Goal: Find specific page/section: Find specific page/section

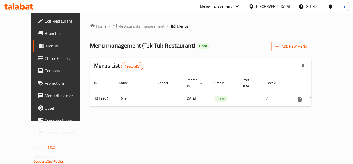
click at [119, 28] on span "Restaurants management" at bounding box center [142, 26] width 46 height 6
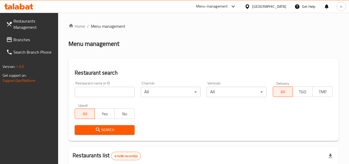
click at [102, 89] on input "search" at bounding box center [105, 92] width 60 height 10
paste input "706024"
type input "706024"
click button "Search" at bounding box center [105, 130] width 60 height 10
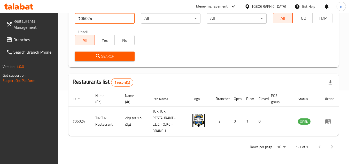
scroll to position [73, 0]
click at [30, 40] on span "Branches" at bounding box center [33, 39] width 41 height 6
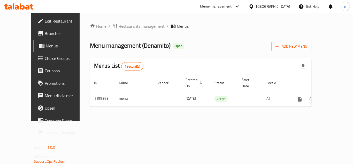
click at [119, 26] on span "Restaurants management" at bounding box center [142, 26] width 46 height 6
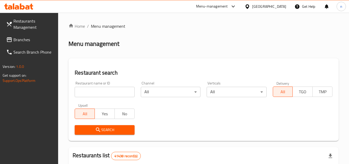
click at [115, 91] on input "search" at bounding box center [105, 92] width 60 height 10
paste input "668360"
type input "668360"
click button "Search" at bounding box center [105, 130] width 60 height 10
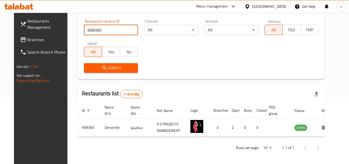
scroll to position [63, 0]
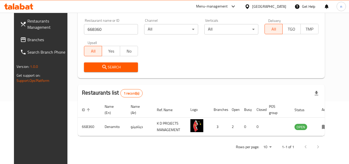
click at [27, 39] on span "Branches" at bounding box center [47, 39] width 41 height 6
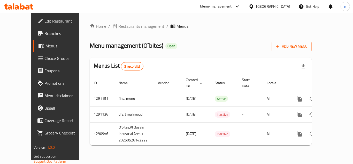
click at [122, 25] on span "Restaurants management" at bounding box center [141, 26] width 46 height 6
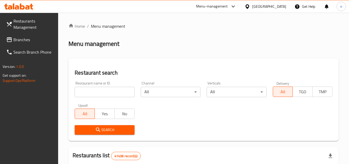
click at [117, 88] on input "search" at bounding box center [105, 92] width 60 height 10
paste input "698496"
type input "698496"
click button "Search" at bounding box center [105, 130] width 60 height 10
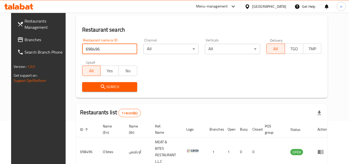
scroll to position [63, 0]
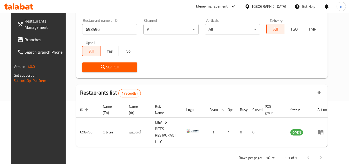
click at [276, 6] on div "[GEOGRAPHIC_DATA]" at bounding box center [269, 7] width 34 height 6
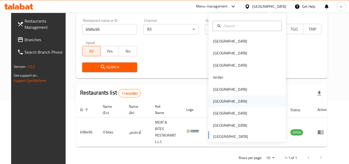
click at [218, 104] on div "[GEOGRAPHIC_DATA]" at bounding box center [230, 101] width 42 height 12
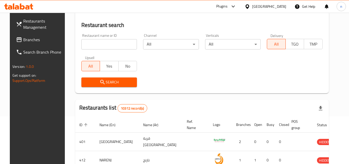
scroll to position [63, 0]
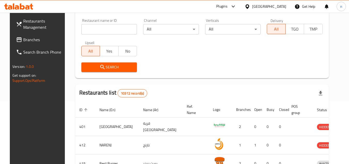
click at [23, 39] on span "Branches" at bounding box center [43, 39] width 41 height 6
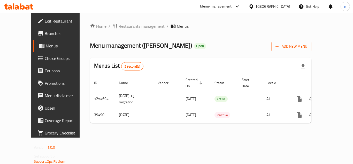
click at [123, 26] on span "Restaurants management" at bounding box center [142, 26] width 46 height 6
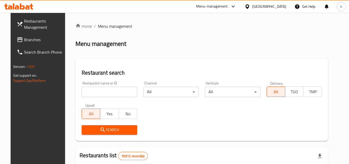
click at [112, 91] on input "search" at bounding box center [110, 92] width 56 height 10
paste input "20574"
type input "20574"
click button "Search" at bounding box center [110, 130] width 56 height 10
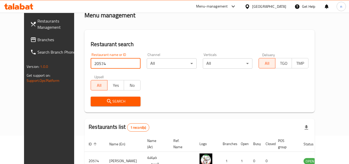
scroll to position [63, 0]
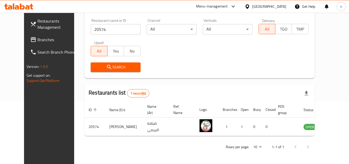
click at [284, 9] on div "[GEOGRAPHIC_DATA]" at bounding box center [269, 7] width 34 height 6
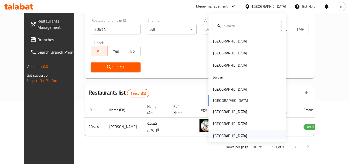
click at [237, 133] on div "[GEOGRAPHIC_DATA]" at bounding box center [230, 136] width 34 height 6
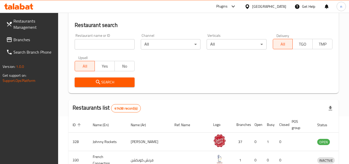
scroll to position [63, 0]
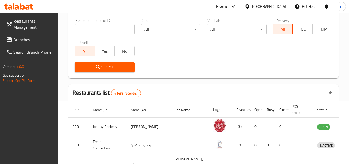
click at [102, 30] on input "search" at bounding box center [105, 29] width 60 height 10
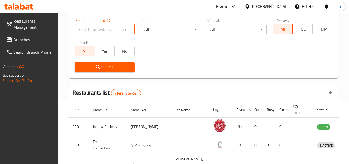
paste input "744597"
type input "744597"
click at [18, 40] on span "Branches" at bounding box center [33, 39] width 41 height 6
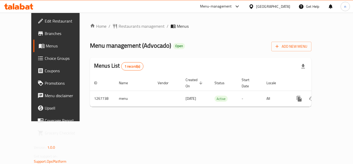
click at [122, 27] on span "Restaurants management" at bounding box center [142, 26] width 46 height 6
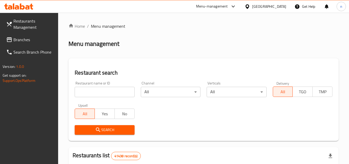
click at [107, 92] on input "search" at bounding box center [105, 92] width 60 height 10
paste input "687796"
type input "687796"
click button "Search" at bounding box center [105, 130] width 60 height 10
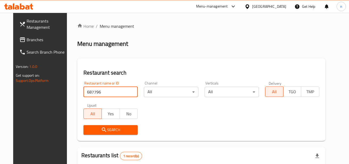
scroll to position [63, 0]
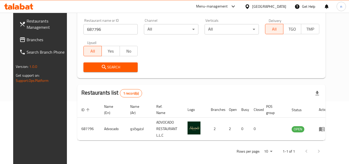
drag, startPoint x: 286, startPoint y: 5, endPoint x: 281, endPoint y: 17, distance: 12.2
click at [286, 5] on div "[GEOGRAPHIC_DATA]" at bounding box center [266, 6] width 50 height 12
click at [274, 8] on div "[GEOGRAPHIC_DATA]" at bounding box center [269, 7] width 34 height 6
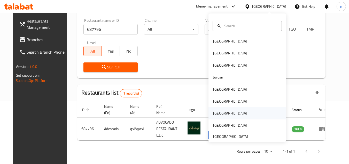
click at [220, 113] on div "[GEOGRAPHIC_DATA]" at bounding box center [230, 113] width 42 height 12
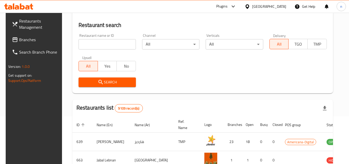
scroll to position [63, 0]
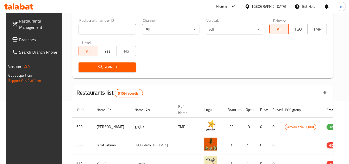
drag, startPoint x: 28, startPoint y: 39, endPoint x: 34, endPoint y: 35, distance: 7.5
click at [28, 39] on span "Branches" at bounding box center [39, 39] width 41 height 6
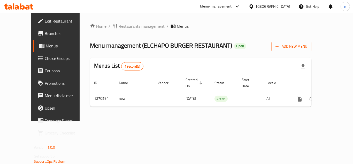
click at [119, 27] on span "Restaurants management" at bounding box center [142, 26] width 46 height 6
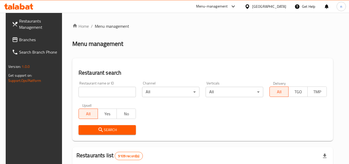
click at [112, 91] on input "search" at bounding box center [107, 92] width 57 height 10
paste input "689269"
type input "689269"
click button "Search" at bounding box center [107, 130] width 57 height 10
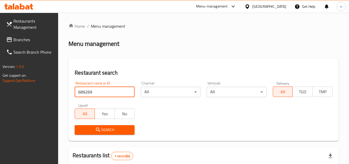
click at [284, 9] on div "[GEOGRAPHIC_DATA]" at bounding box center [269, 7] width 34 height 6
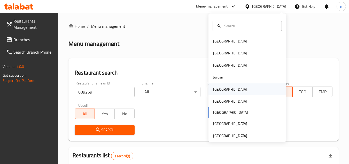
click at [218, 91] on div "[GEOGRAPHIC_DATA]" at bounding box center [230, 89] width 34 height 6
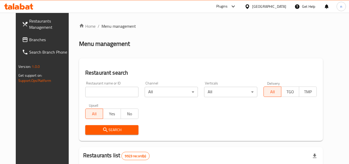
click at [29, 38] on span "Branches" at bounding box center [49, 39] width 41 height 6
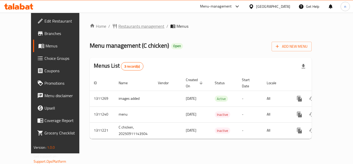
click at [119, 26] on span "Restaurants management" at bounding box center [141, 26] width 46 height 6
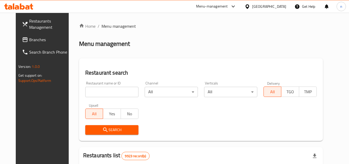
click at [101, 92] on input "search" at bounding box center [111, 92] width 53 height 10
paste input "705759"
type input "705759"
click button "Search" at bounding box center [111, 130] width 53 height 10
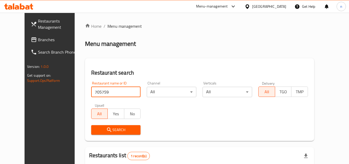
scroll to position [63, 0]
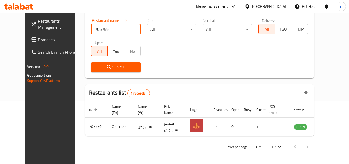
drag, startPoint x: 284, startPoint y: 5, endPoint x: 284, endPoint y: 12, distance: 6.7
click at [284, 5] on div "[GEOGRAPHIC_DATA]" at bounding box center [269, 7] width 34 height 6
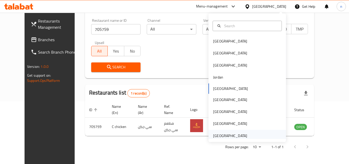
click at [239, 131] on div "United Arab Emirates" at bounding box center [230, 135] width 42 height 12
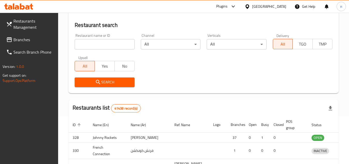
scroll to position [63, 0]
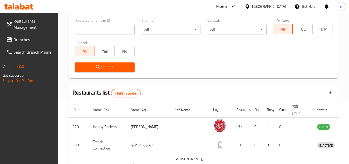
click at [265, 7] on div "[GEOGRAPHIC_DATA]" at bounding box center [269, 7] width 34 height 6
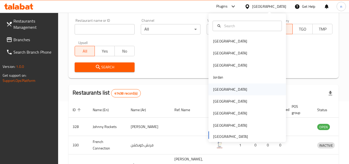
click at [219, 91] on div "[GEOGRAPHIC_DATA]" at bounding box center [230, 89] width 34 height 6
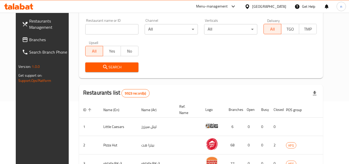
click at [29, 37] on span "Branches" at bounding box center [49, 39] width 41 height 6
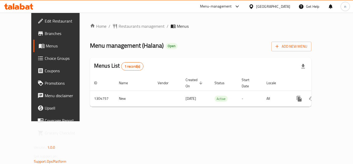
click at [119, 26] on span "Restaurants management" at bounding box center [142, 26] width 46 height 6
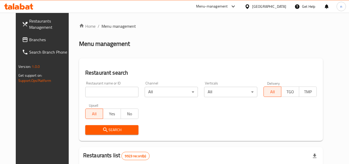
click at [105, 88] on input "search" at bounding box center [111, 92] width 53 height 10
paste input "703401"
type input "703401"
click button "Search" at bounding box center [111, 130] width 53 height 10
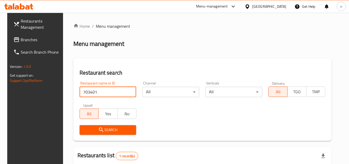
scroll to position [67, 0]
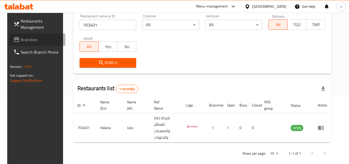
click at [28, 38] on span "Branches" at bounding box center [41, 39] width 41 height 6
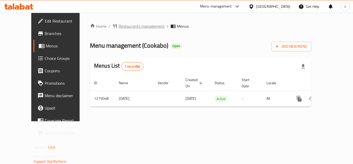
click at [119, 25] on span "Restaurants management" at bounding box center [142, 26] width 46 height 6
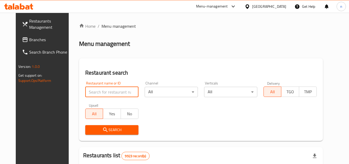
click at [118, 91] on input "search" at bounding box center [111, 92] width 53 height 10
paste input "691465"
type input "691465"
click button "Search" at bounding box center [111, 130] width 53 height 10
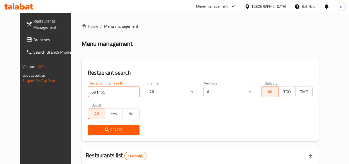
scroll to position [63, 0]
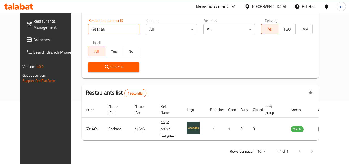
click at [280, 9] on div "[GEOGRAPHIC_DATA]" at bounding box center [269, 7] width 34 height 6
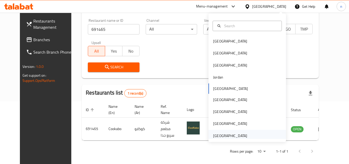
click at [239, 133] on div "[GEOGRAPHIC_DATA]" at bounding box center [230, 136] width 34 height 6
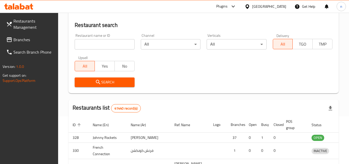
scroll to position [63, 0]
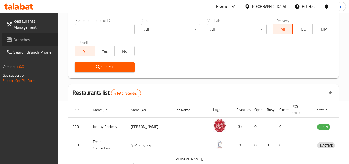
click at [27, 41] on span "Branches" at bounding box center [33, 39] width 41 height 6
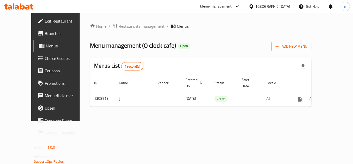
click at [130, 27] on span "Restaurants management" at bounding box center [142, 26] width 46 height 6
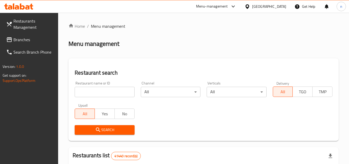
click at [119, 91] on input "search" at bounding box center [105, 92] width 60 height 10
paste input "704792"
type input "704792"
click button "Search" at bounding box center [105, 130] width 60 height 10
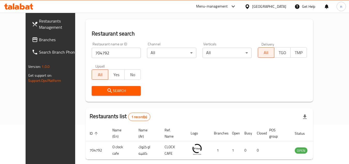
scroll to position [63, 0]
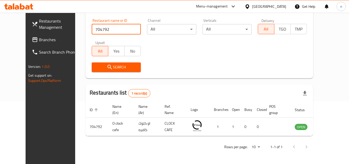
click at [269, 9] on div "[GEOGRAPHIC_DATA]" at bounding box center [269, 7] width 34 height 6
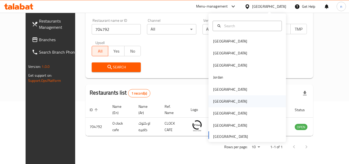
click at [216, 99] on div "[GEOGRAPHIC_DATA]" at bounding box center [230, 101] width 34 height 6
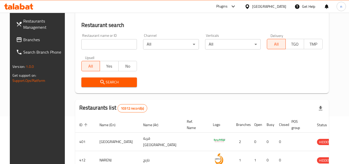
scroll to position [63, 0]
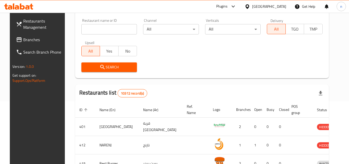
click at [24, 38] on span "Branches" at bounding box center [43, 39] width 41 height 6
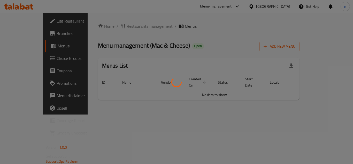
click at [116, 25] on div at bounding box center [176, 82] width 353 height 164
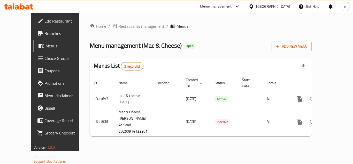
click at [118, 26] on span "Restaurants management" at bounding box center [141, 26] width 46 height 6
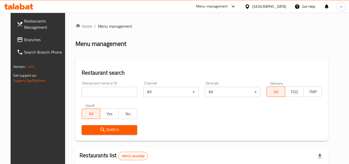
click at [123, 94] on input "search" at bounding box center [110, 92] width 56 height 10
paste input "705868"
type input "705868"
click button "Search" at bounding box center [110, 130] width 56 height 10
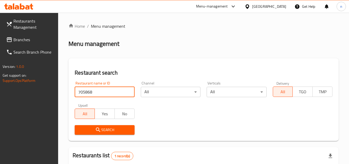
scroll to position [67, 0]
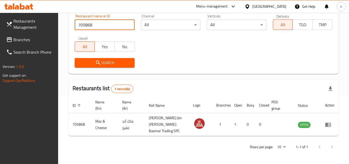
click at [280, 5] on div "Oman" at bounding box center [269, 7] width 34 height 6
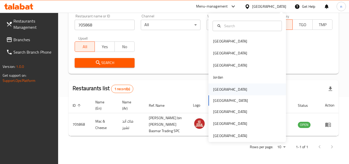
click at [213, 91] on div "Kuwait" at bounding box center [230, 89] width 34 height 6
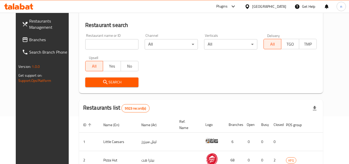
scroll to position [67, 0]
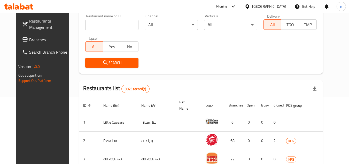
click at [30, 37] on span "Branches" at bounding box center [49, 39] width 41 height 6
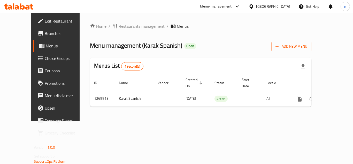
click at [124, 25] on span "Restaurants management" at bounding box center [142, 26] width 46 height 6
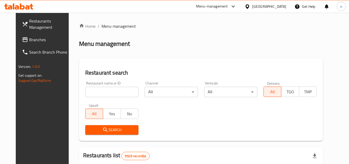
click at [109, 93] on input "search" at bounding box center [111, 92] width 53 height 10
paste input "688901"
type input "688901"
click button "Search" at bounding box center [111, 130] width 53 height 10
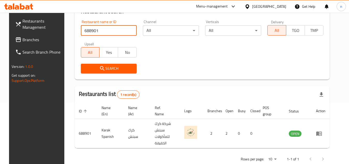
scroll to position [63, 0]
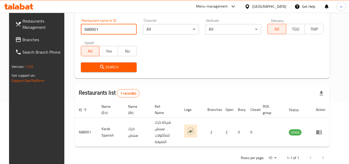
click at [277, 8] on div "[GEOGRAPHIC_DATA]" at bounding box center [269, 7] width 34 height 6
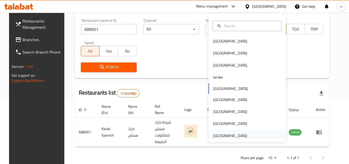
click at [247, 135] on div "[GEOGRAPHIC_DATA]" at bounding box center [230, 135] width 42 height 12
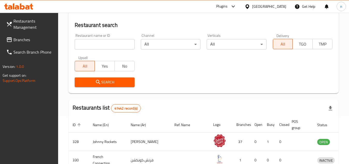
scroll to position [63, 0]
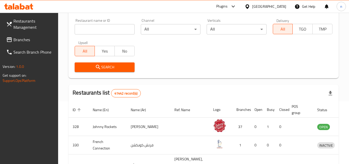
click at [21, 39] on span "Branches" at bounding box center [33, 39] width 41 height 6
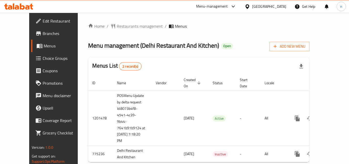
click at [121, 24] on span "Restaurants management" at bounding box center [140, 26] width 46 height 6
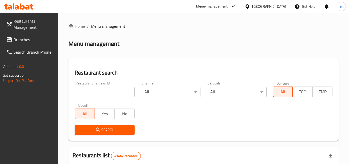
click at [113, 88] on input "search" at bounding box center [105, 92] width 60 height 10
paste input "652122"
type input "652122"
click button "Search" at bounding box center [105, 130] width 60 height 10
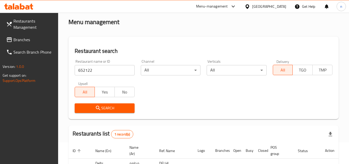
scroll to position [67, 0]
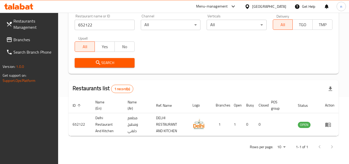
click at [273, 8] on div "[GEOGRAPHIC_DATA]" at bounding box center [269, 7] width 34 height 6
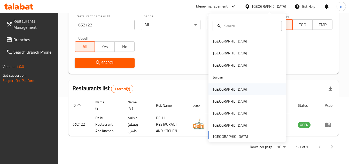
click at [218, 89] on div "[GEOGRAPHIC_DATA]" at bounding box center [230, 89] width 34 height 6
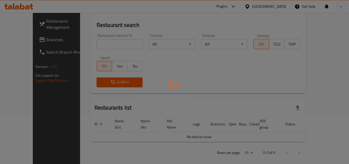
scroll to position [67, 0]
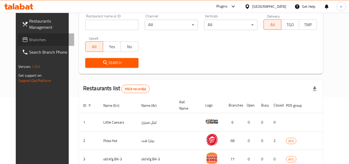
click at [32, 37] on span "Branches" at bounding box center [49, 39] width 41 height 6
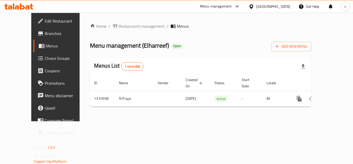
click at [108, 26] on div "Home / Restaurants management / Menus Menu management ( Elharreef ) Open Add Ne…" at bounding box center [201, 67] width 222 height 88
click at [124, 26] on span "Restaurants management" at bounding box center [142, 26] width 46 height 6
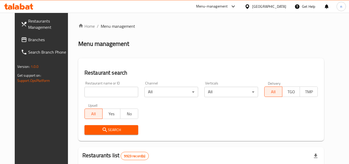
click at [116, 90] on input "search" at bounding box center [112, 92] width 54 height 10
paste input "705489"
type input "705489"
click button "Search" at bounding box center [112, 130] width 54 height 10
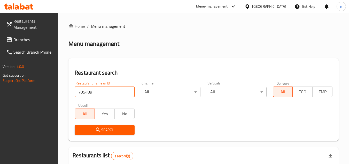
scroll to position [67, 0]
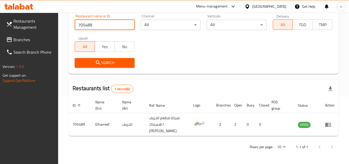
click at [31, 36] on link "Branches" at bounding box center [30, 39] width 56 height 12
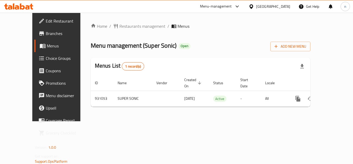
click at [125, 27] on span "Restaurants management" at bounding box center [142, 26] width 46 height 6
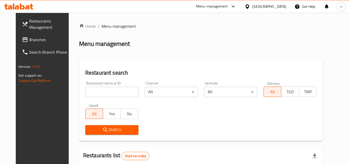
click at [106, 91] on input "search" at bounding box center [111, 92] width 53 height 10
paste input "658879"
type input "658879"
click button "Search" at bounding box center [111, 130] width 53 height 10
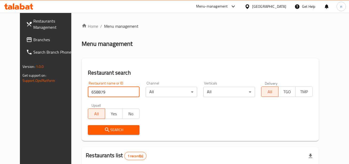
scroll to position [63, 0]
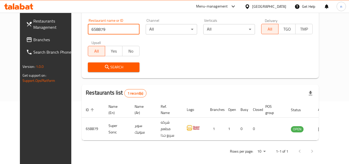
click at [252, 7] on div at bounding box center [248, 7] width 7 height 6
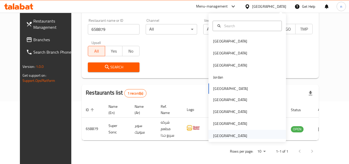
click at [239, 136] on div "[GEOGRAPHIC_DATA]" at bounding box center [230, 136] width 34 height 6
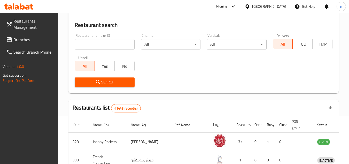
scroll to position [63, 0]
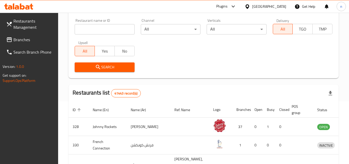
click at [29, 38] on span "Branches" at bounding box center [33, 39] width 41 height 6
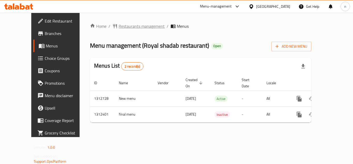
click at [121, 24] on span "Restaurants management" at bounding box center [142, 26] width 46 height 6
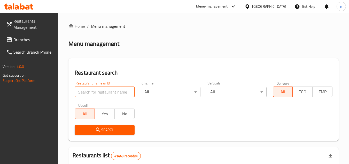
click at [124, 91] on input "search" at bounding box center [105, 92] width 60 height 10
paste input "706108"
type input "706108"
click button "Search" at bounding box center [105, 130] width 60 height 10
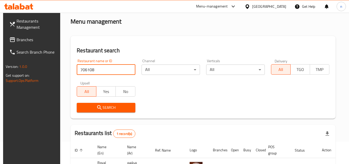
scroll to position [63, 0]
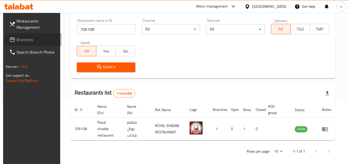
click at [25, 38] on span "Branches" at bounding box center [37, 39] width 41 height 6
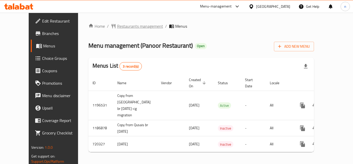
click at [117, 25] on span "Restaurants management" at bounding box center [140, 26] width 46 height 6
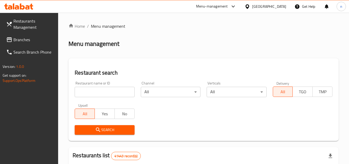
click at [122, 91] on input "search" at bounding box center [105, 92] width 60 height 10
paste input "645777"
type input "645777"
click button "Search" at bounding box center [105, 130] width 60 height 10
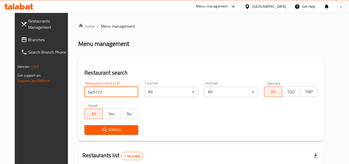
scroll to position [63, 0]
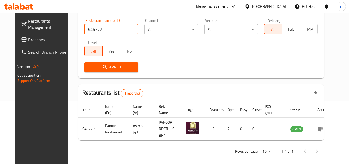
click at [28, 38] on span "Branches" at bounding box center [48, 39] width 41 height 6
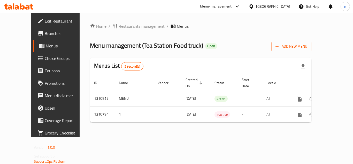
click at [119, 26] on span "Restaurants management" at bounding box center [142, 26] width 46 height 6
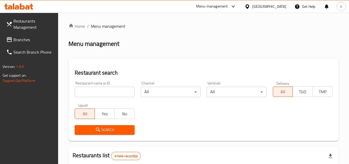
click at [115, 93] on input "search" at bounding box center [105, 92] width 60 height 10
paste input "705607"
type input "705607"
click button "Search" at bounding box center [105, 130] width 60 height 10
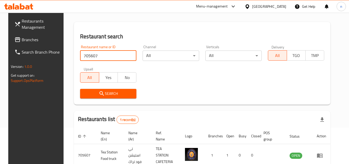
scroll to position [63, 0]
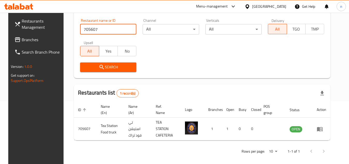
drag, startPoint x: 20, startPoint y: 39, endPoint x: 6, endPoint y: 40, distance: 14.3
click at [22, 39] on span "Branches" at bounding box center [42, 39] width 41 height 6
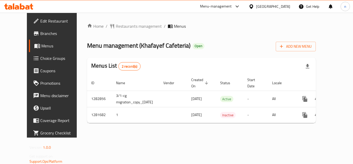
click at [131, 27] on span "Restaurants management" at bounding box center [139, 26] width 46 height 6
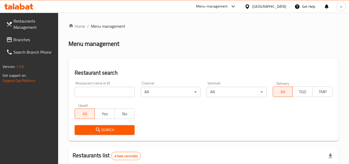
click at [113, 93] on input "search" at bounding box center [105, 92] width 60 height 10
paste input "694513"
type input "694513"
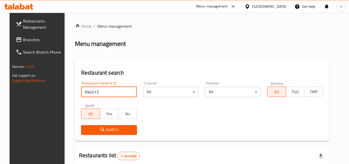
scroll to position [67, 0]
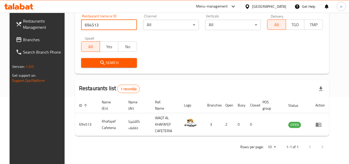
drag, startPoint x: 265, startPoint y: 5, endPoint x: 264, endPoint y: 10, distance: 4.2
click at [265, 5] on div "[GEOGRAPHIC_DATA]" at bounding box center [269, 7] width 34 height 6
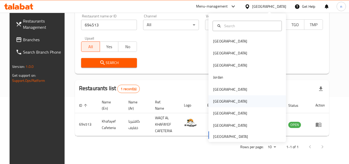
click at [216, 100] on div "[GEOGRAPHIC_DATA]" at bounding box center [230, 101] width 34 height 6
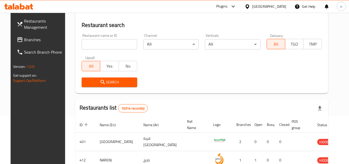
scroll to position [67, 0]
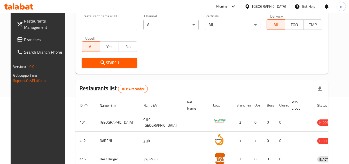
click at [28, 38] on span "Branches" at bounding box center [44, 39] width 41 height 6
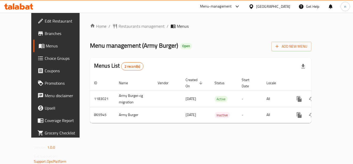
click at [123, 25] on span "Restaurants management" at bounding box center [142, 26] width 46 height 6
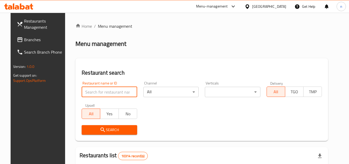
click at [112, 89] on input "search" at bounding box center [110, 92] width 56 height 10
paste input "657062"
type input "657062"
click button "Search" at bounding box center [110, 130] width 56 height 10
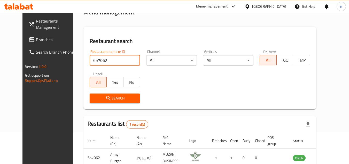
scroll to position [63, 0]
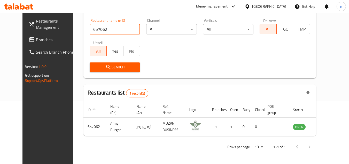
click at [279, 8] on div "[GEOGRAPHIC_DATA]" at bounding box center [269, 7] width 34 height 6
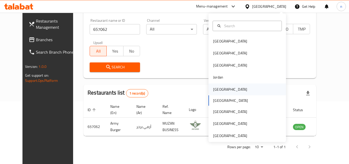
click at [222, 89] on div "[GEOGRAPHIC_DATA]" at bounding box center [230, 89] width 42 height 12
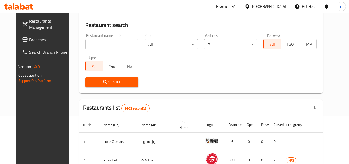
scroll to position [63, 0]
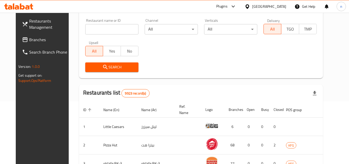
drag, startPoint x: 26, startPoint y: 39, endPoint x: 42, endPoint y: 50, distance: 19.7
click at [29, 39] on span "Branches" at bounding box center [49, 39] width 41 height 6
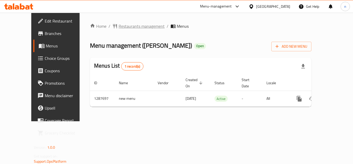
click at [120, 29] on span "Restaurants management" at bounding box center [142, 26] width 46 height 6
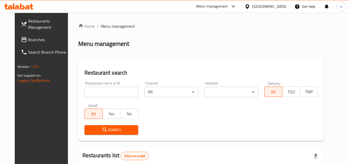
click at [101, 94] on input "search" at bounding box center [112, 92] width 54 height 10
paste input "696840"
type input "696840"
click button "Search" at bounding box center [112, 130] width 54 height 10
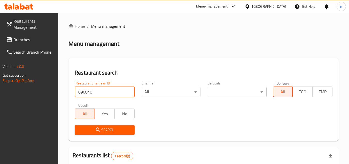
scroll to position [73, 0]
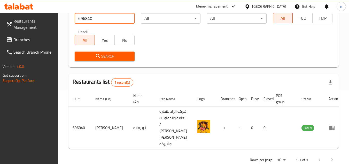
click at [252, 6] on div at bounding box center [248, 7] width 7 height 6
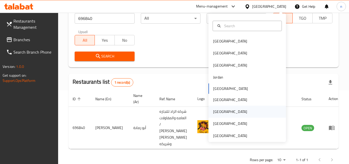
click at [214, 111] on div "[GEOGRAPHIC_DATA]" at bounding box center [230, 112] width 34 height 6
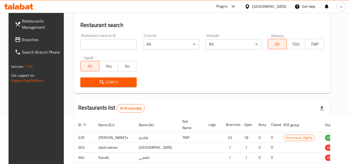
scroll to position [73, 0]
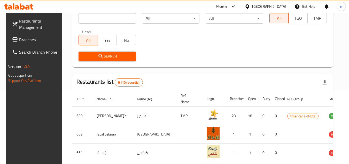
click at [22, 39] on span "Branches" at bounding box center [39, 39] width 41 height 6
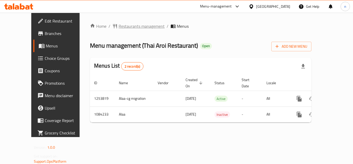
click at [125, 27] on span "Restaurants management" at bounding box center [142, 26] width 46 height 6
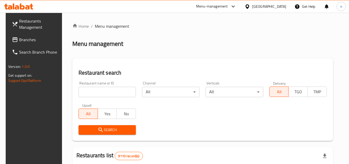
click at [110, 93] on input "search" at bounding box center [107, 92] width 57 height 10
paste input "664498"
type input "664498"
click button "Search" at bounding box center [107, 130] width 57 height 10
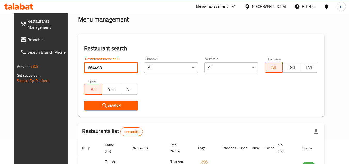
scroll to position [63, 0]
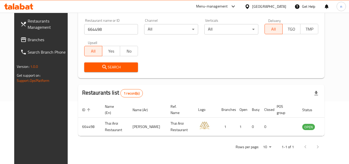
click at [278, 7] on div "[GEOGRAPHIC_DATA]" at bounding box center [269, 7] width 34 height 6
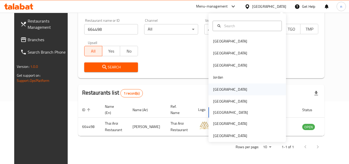
click at [220, 91] on div "[GEOGRAPHIC_DATA]" at bounding box center [230, 89] width 34 height 6
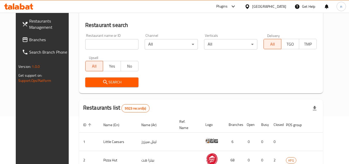
scroll to position [63, 0]
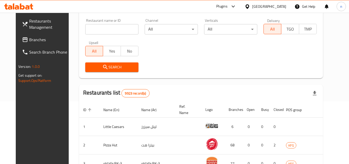
click at [31, 38] on span "Branches" at bounding box center [49, 39] width 41 height 6
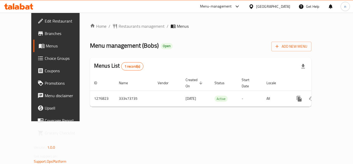
click at [123, 28] on span "Restaurants management" at bounding box center [142, 26] width 46 height 6
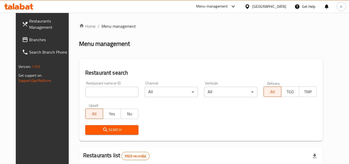
click at [107, 92] on input "search" at bounding box center [111, 92] width 53 height 10
paste input "692138"
type input "692138"
click button "Search" at bounding box center [111, 130] width 53 height 10
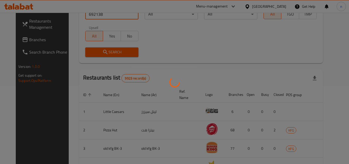
scroll to position [67, 0]
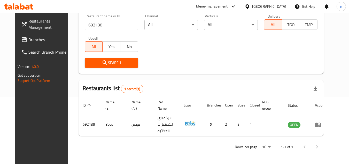
click at [283, 5] on div "[GEOGRAPHIC_DATA]" at bounding box center [269, 7] width 34 height 6
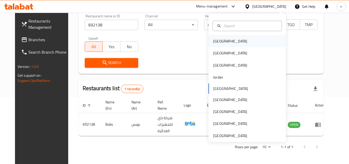
click at [228, 41] on div "[GEOGRAPHIC_DATA]" at bounding box center [248, 41] width 78 height 12
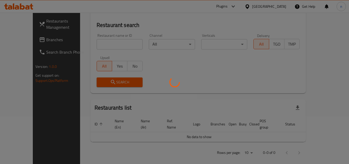
scroll to position [67, 0]
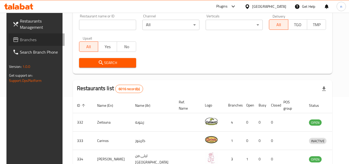
click at [22, 38] on span "Branches" at bounding box center [40, 39] width 41 height 6
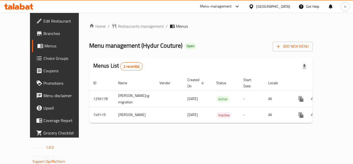
click at [125, 27] on span "Restaurants management" at bounding box center [141, 26] width 46 height 6
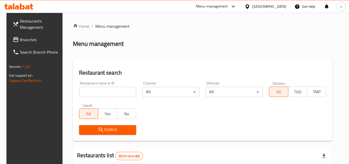
click at [105, 91] on input "search" at bounding box center [107, 92] width 57 height 10
paste input "648863"
type input "648863"
click button "Search" at bounding box center [107, 130] width 57 height 10
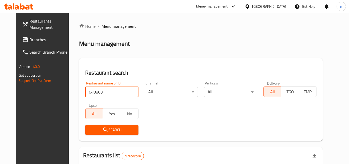
scroll to position [63, 0]
